Goal: Task Accomplishment & Management: Use online tool/utility

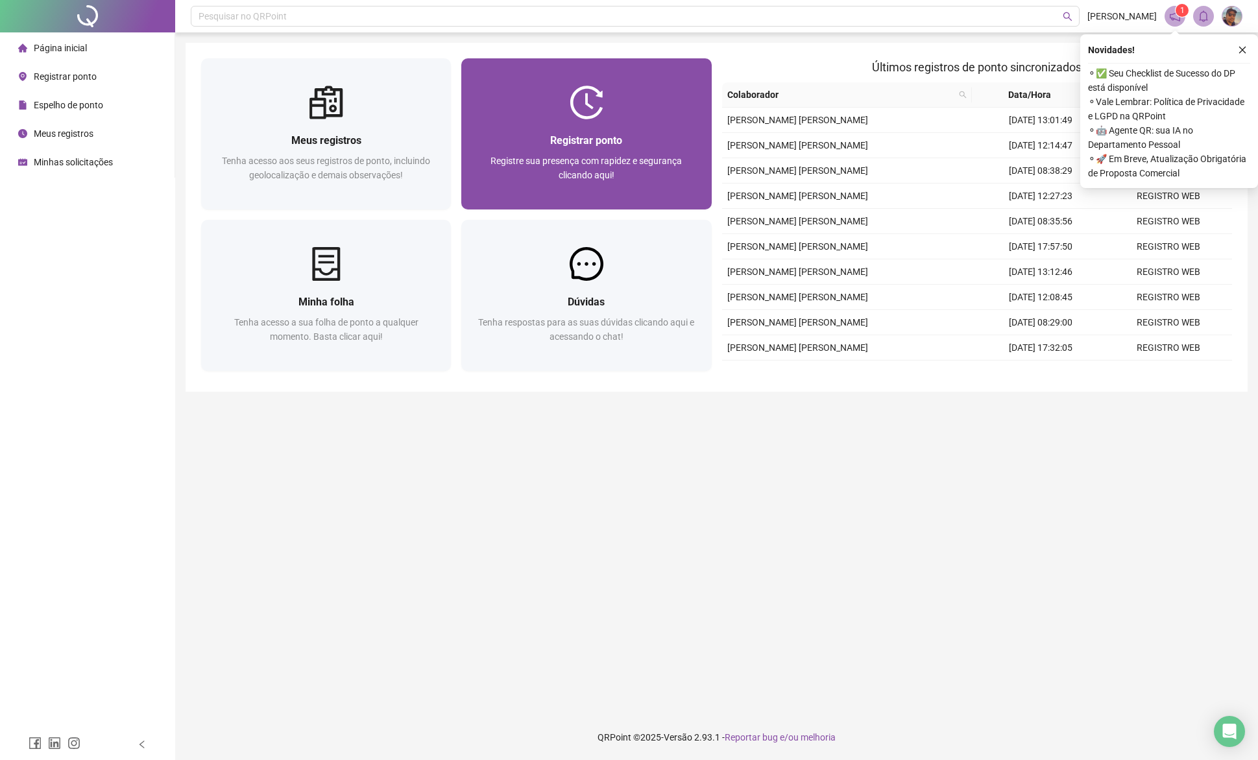
click at [586, 149] on div "Registrar ponto Registre sua presença com rapidez e segurança clicando aqui!" at bounding box center [586, 164] width 219 height 64
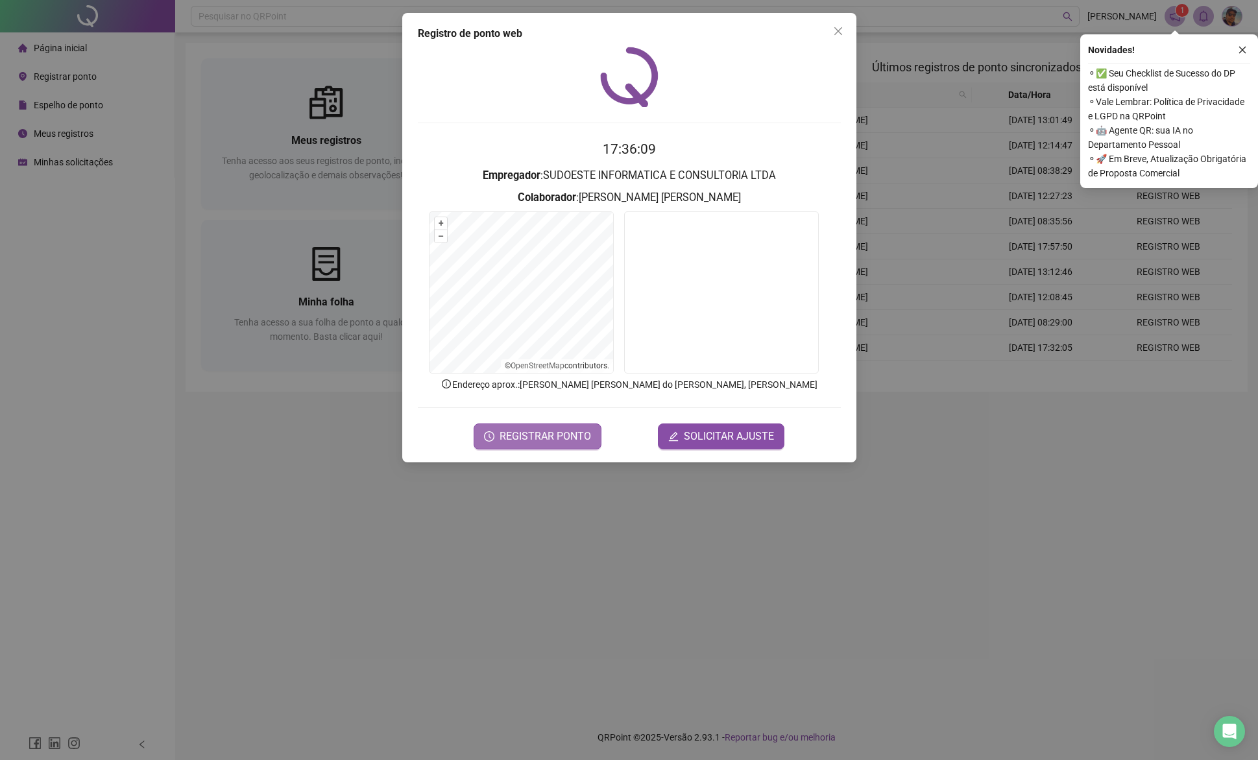
click at [547, 436] on span "REGISTRAR PONTO" at bounding box center [544, 437] width 91 height 16
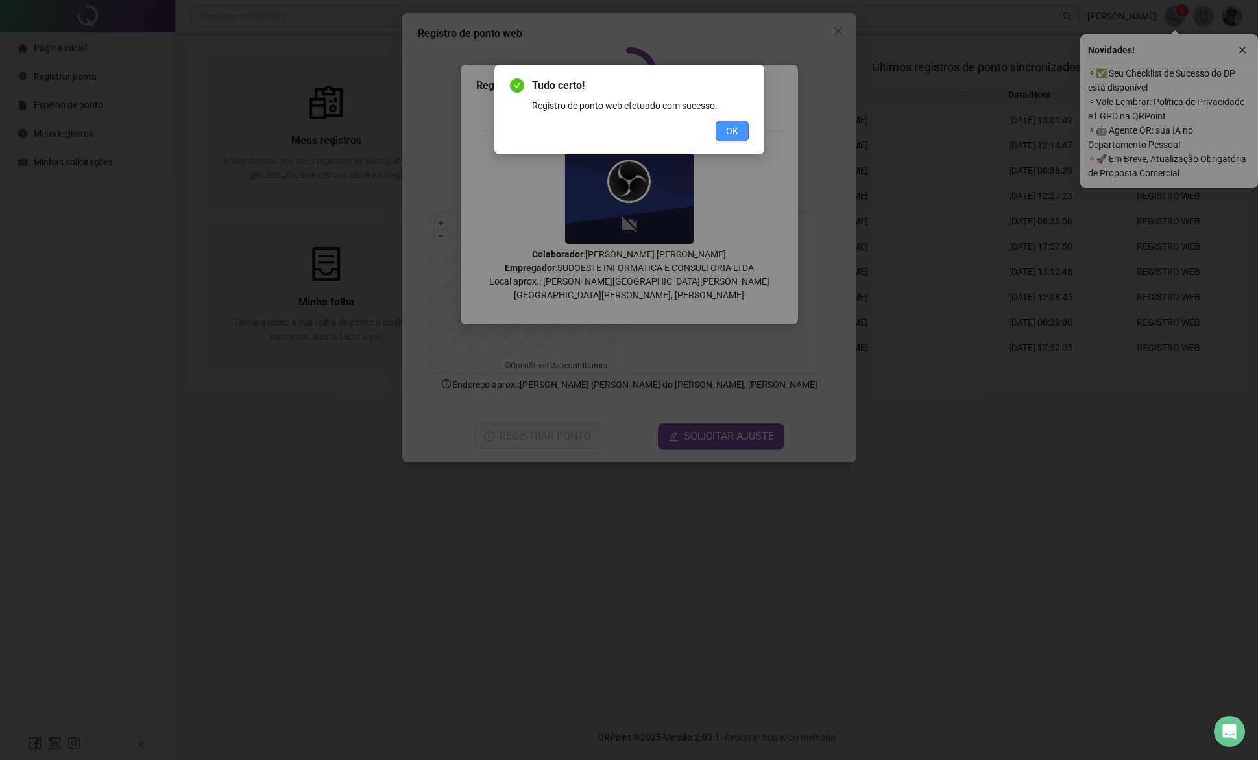
click at [735, 122] on button "OK" at bounding box center [731, 131] width 33 height 21
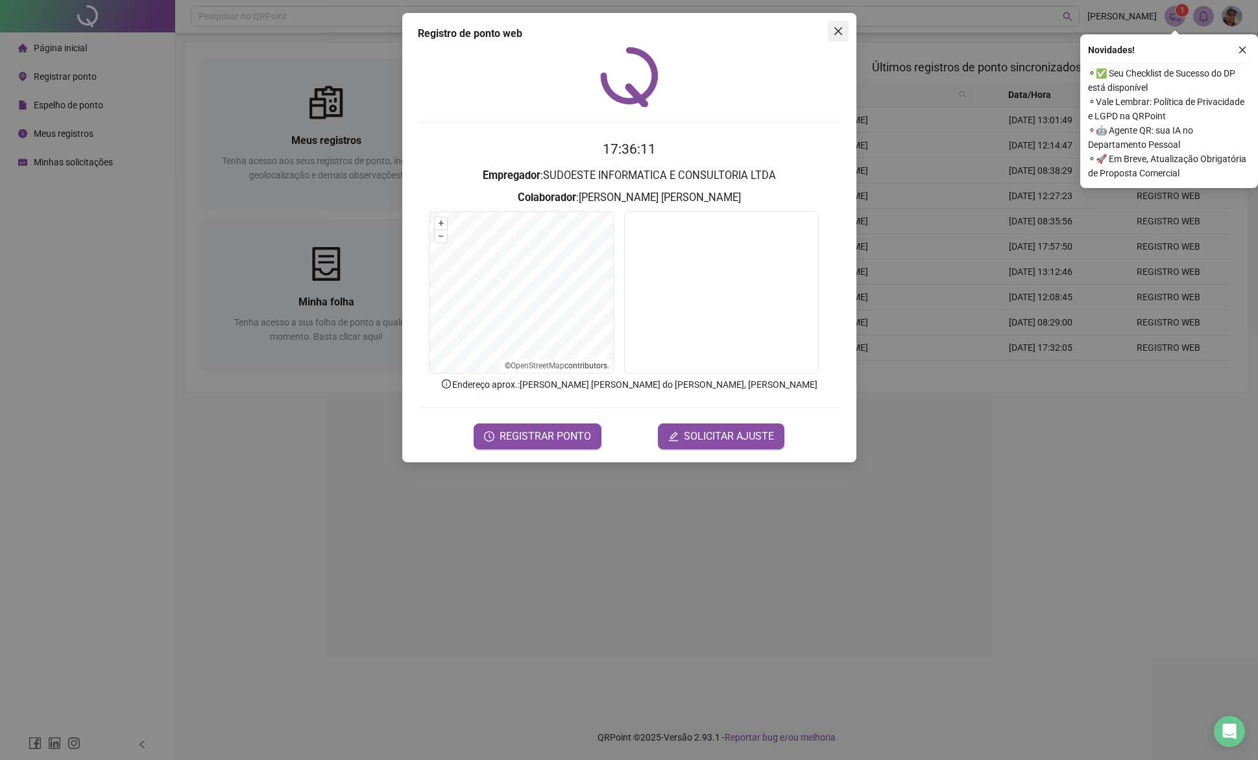
click at [835, 28] on icon "close" at bounding box center [837, 31] width 8 height 8
